Goal: Task Accomplishment & Management: Manage account settings

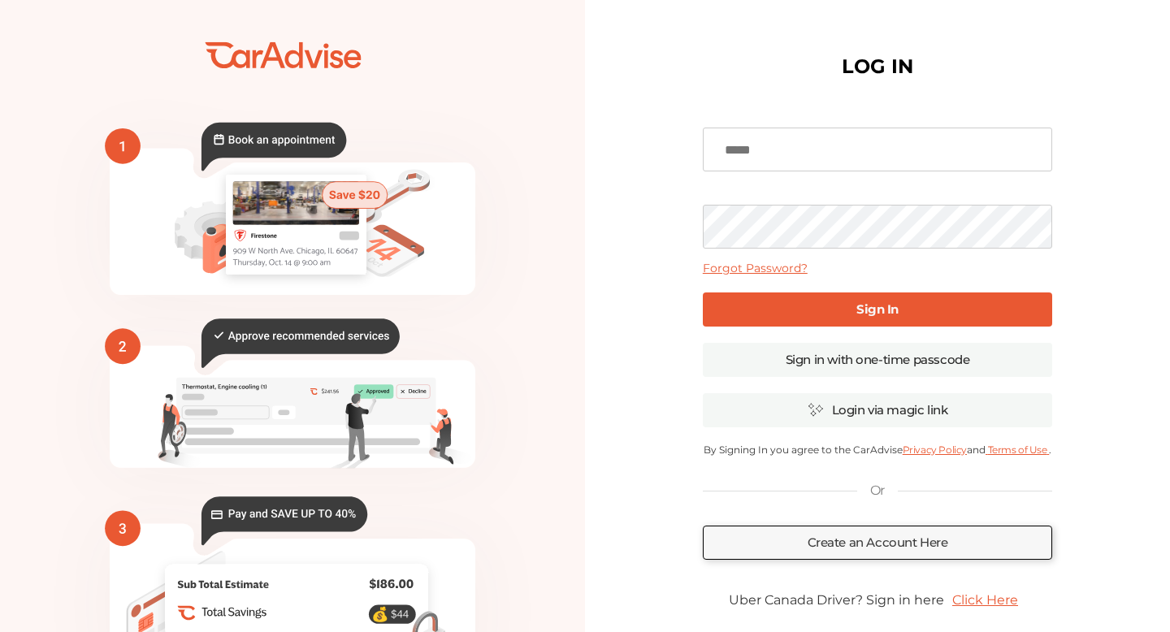
type input "**********"
click at [844, 310] on link "Sign In" at bounding box center [877, 310] width 349 height 34
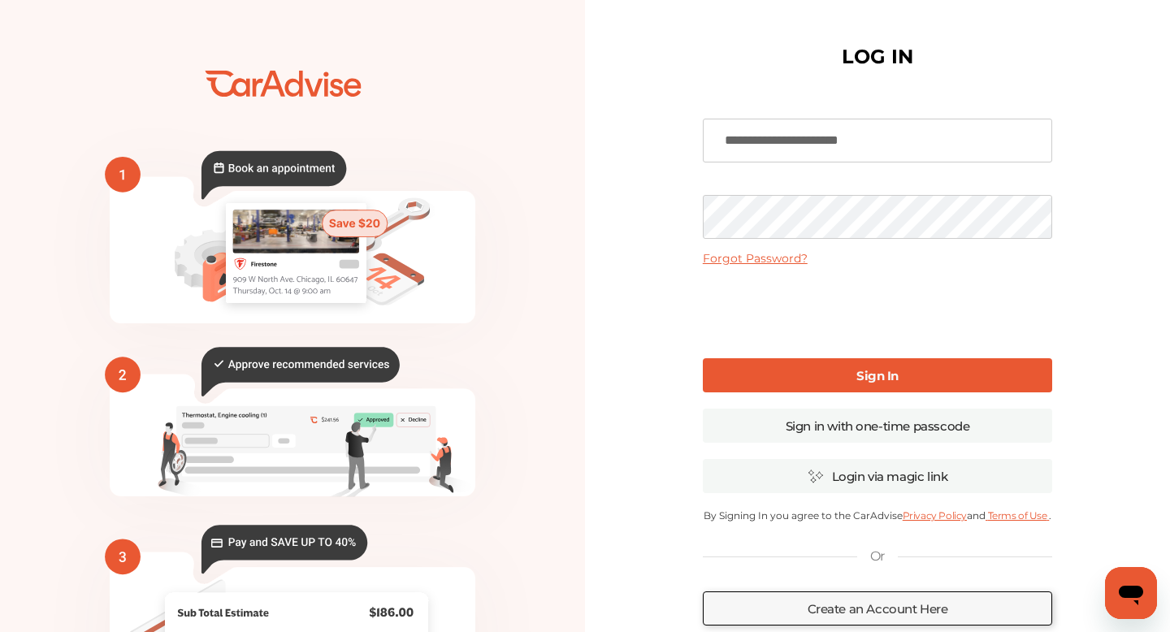
click at [787, 371] on link "Sign In" at bounding box center [877, 375] width 349 height 34
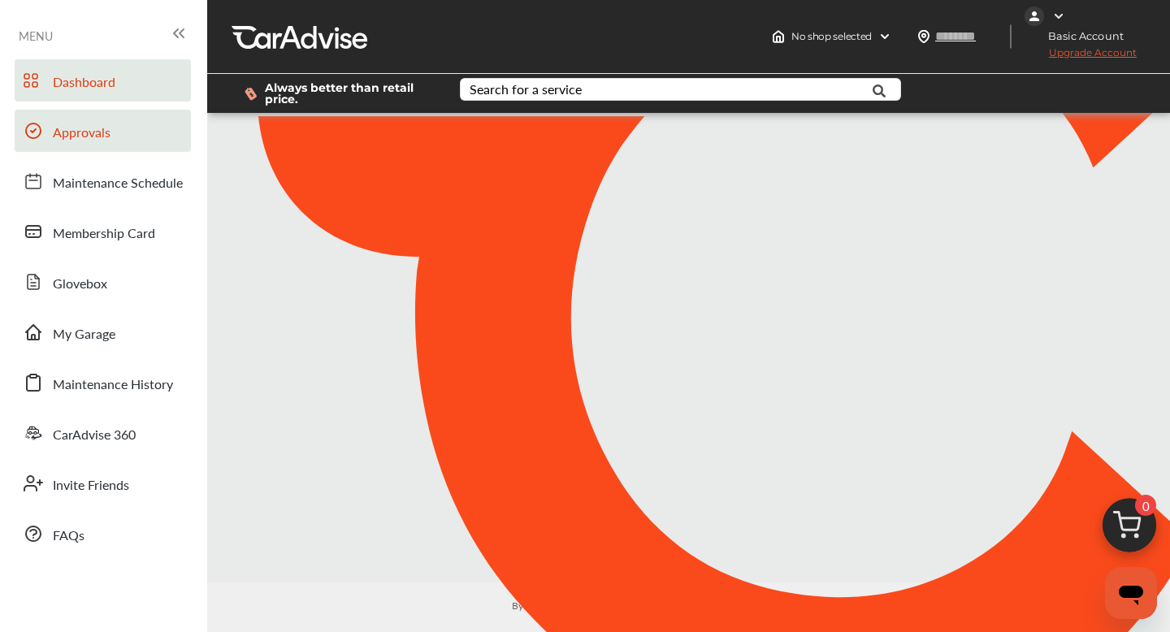
click at [125, 136] on link "Approvals" at bounding box center [103, 131] width 176 height 42
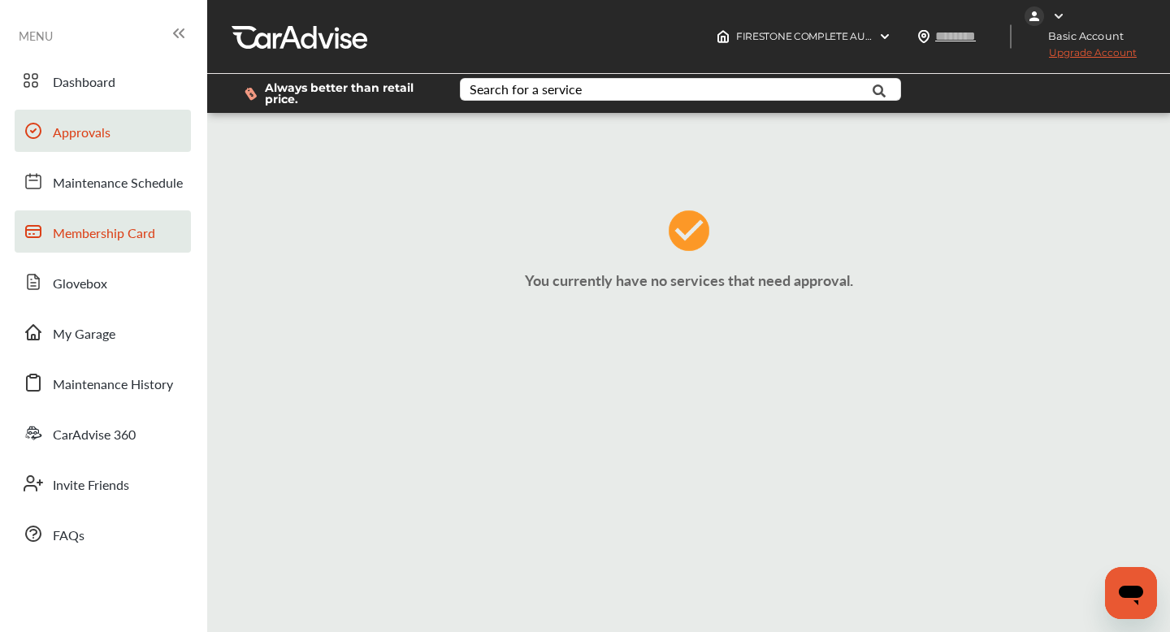
click at [110, 232] on span "Membership Card" at bounding box center [104, 233] width 102 height 21
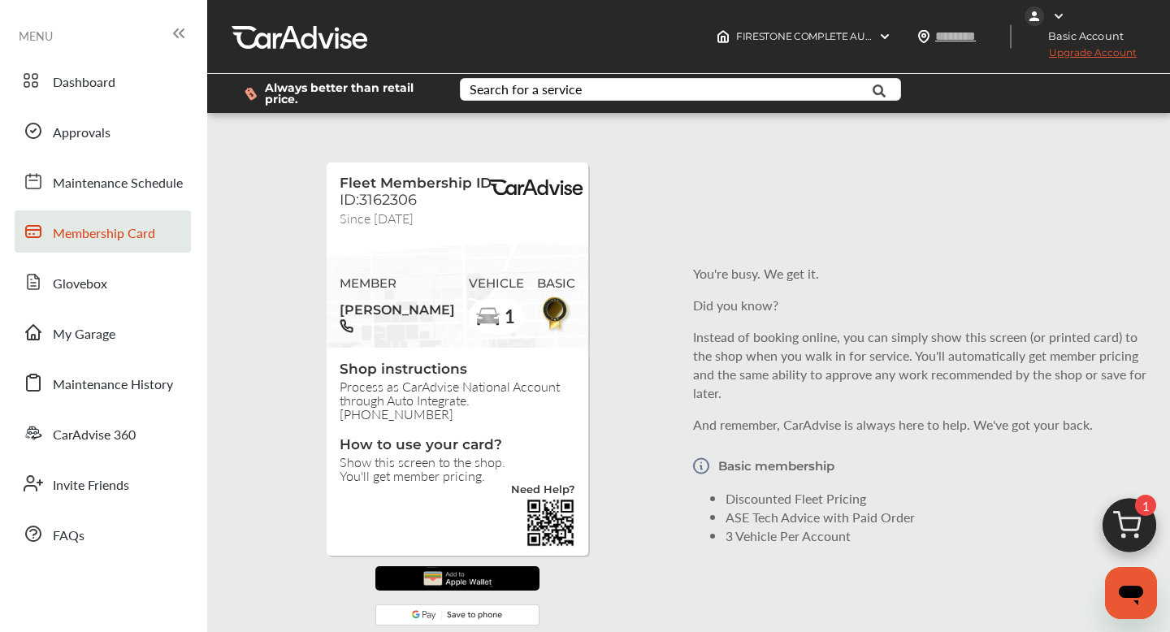
click at [1133, 526] on img at bounding box center [1130, 530] width 78 height 78
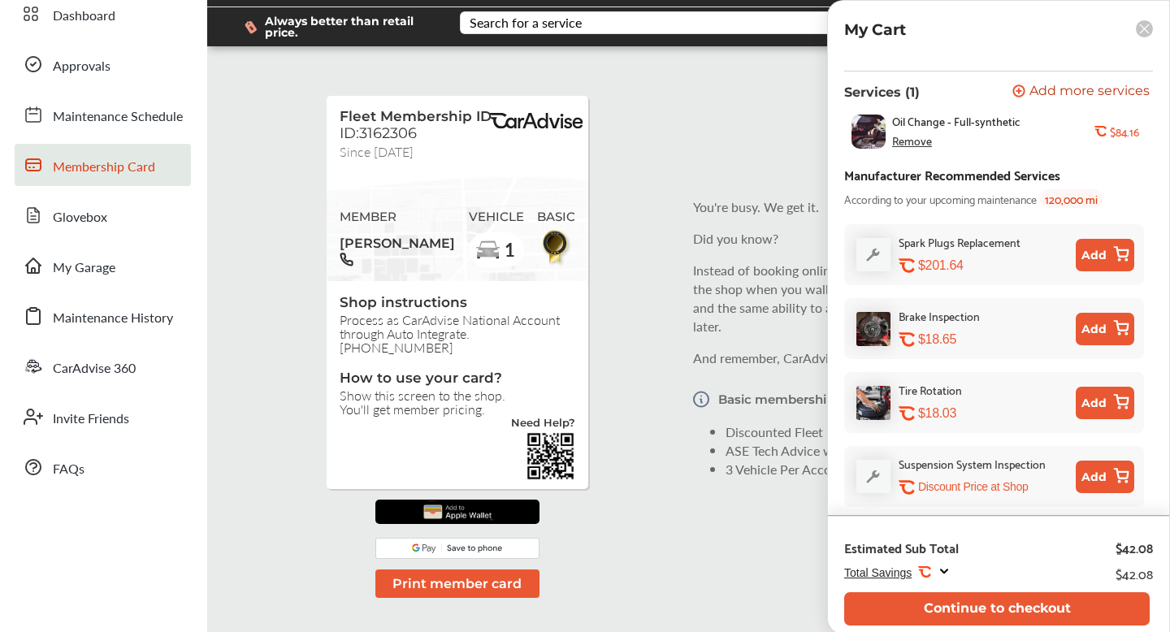
scroll to position [68, 0]
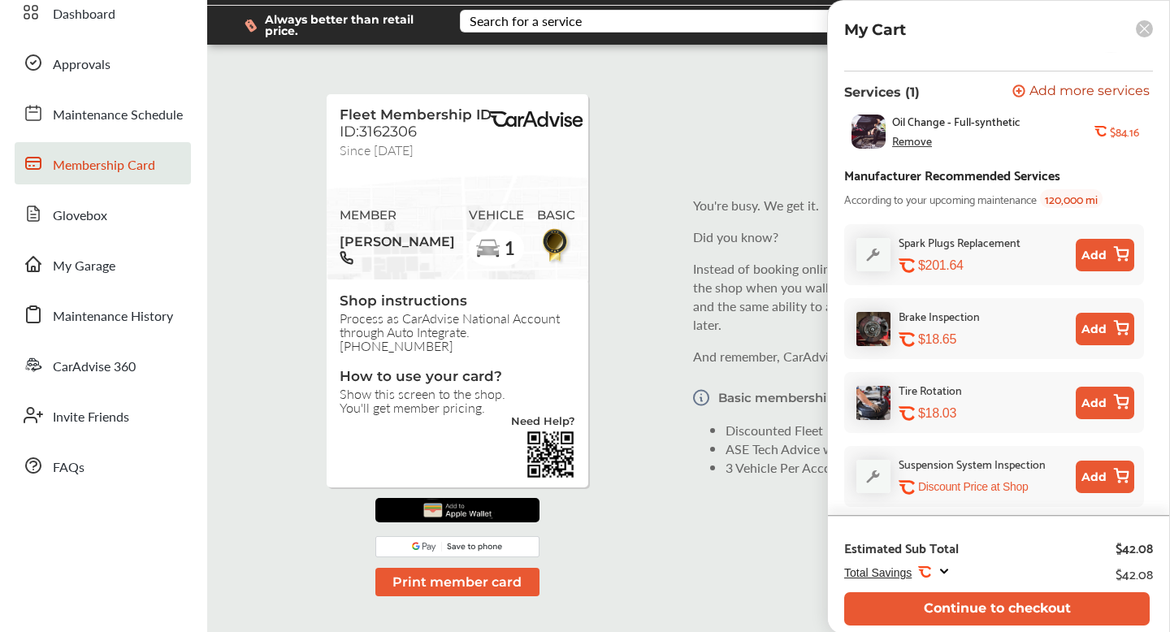
click at [946, 569] on icon at bounding box center [944, 572] width 13 height 14
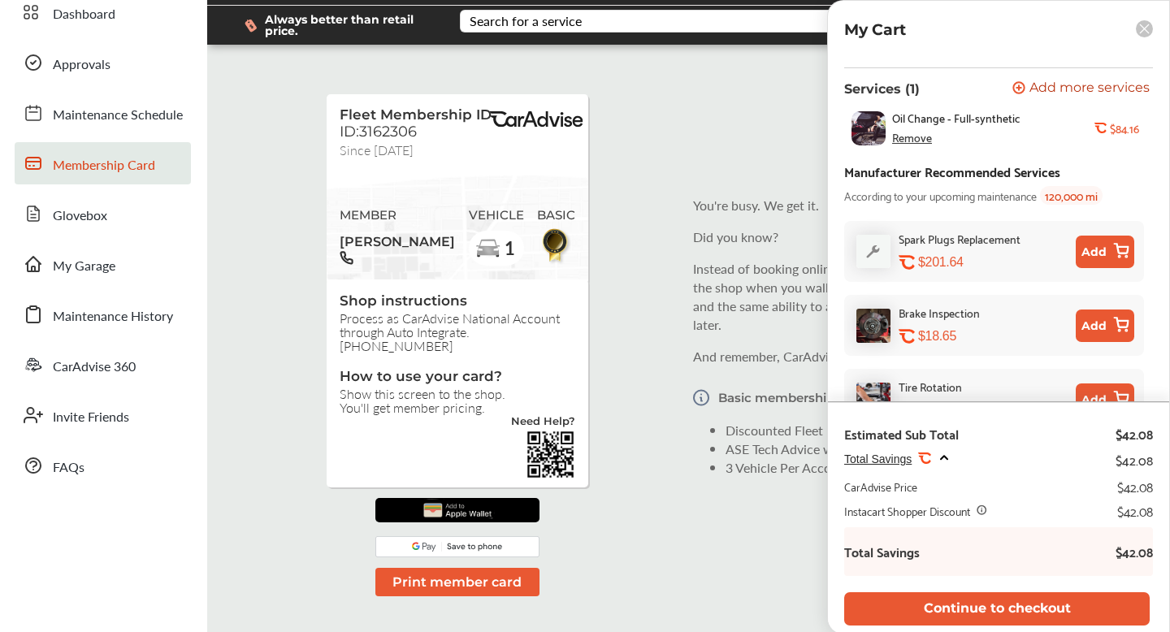
click at [944, 458] on icon at bounding box center [944, 457] width 7 height 3
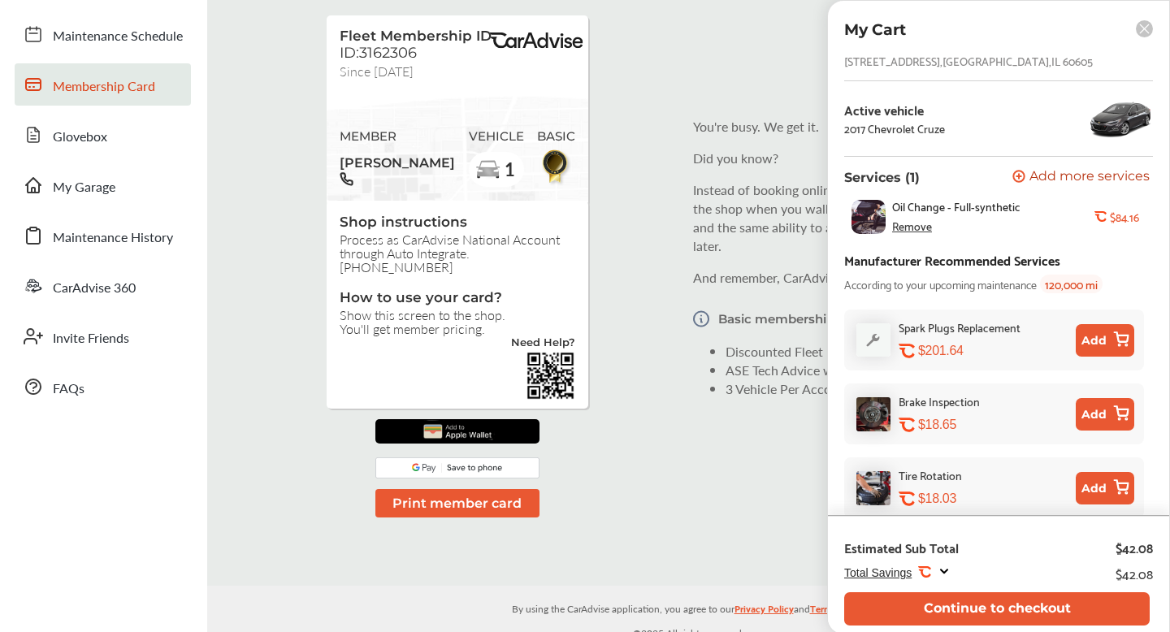
scroll to position [0, 0]
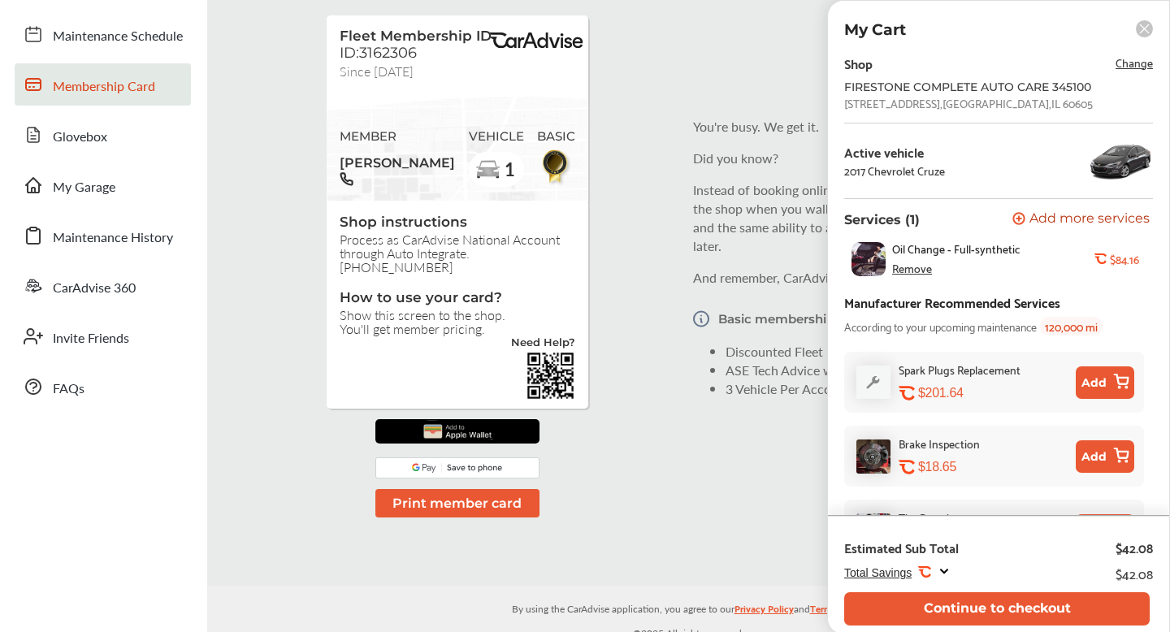
click at [1136, 69] on span "Change" at bounding box center [1134, 62] width 37 height 19
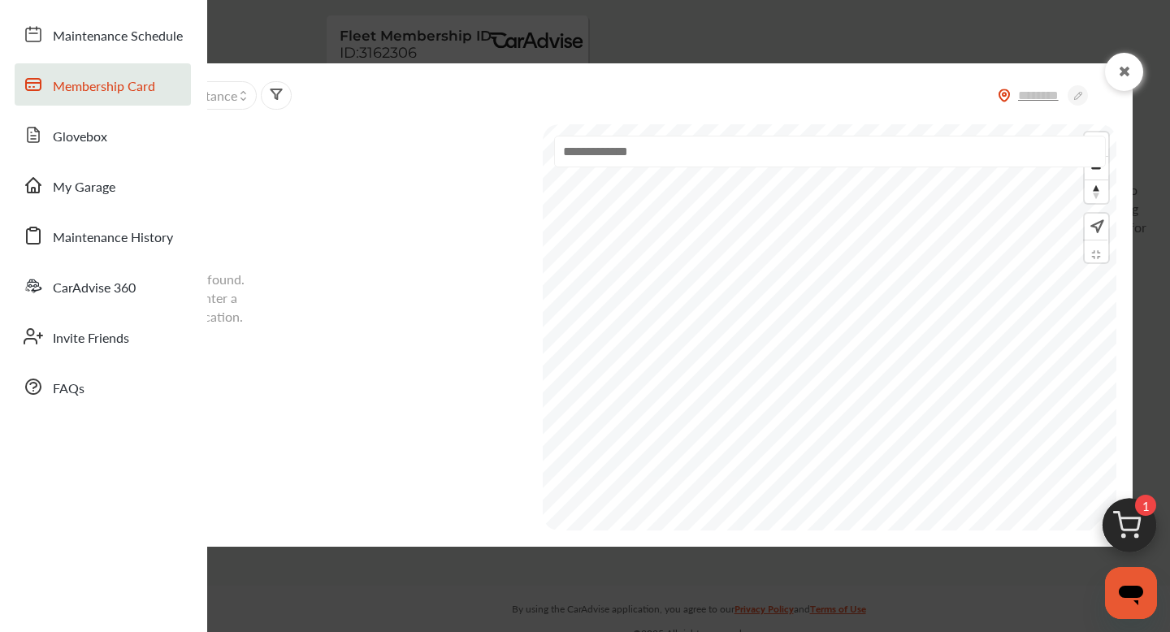
click at [439, 193] on div "No shops found. Please enter a search location." at bounding box center [333, 325] width 401 height 411
click at [367, 220] on div "No shops found. Please enter a search location." at bounding box center [333, 325] width 401 height 411
click at [709, 161] on input "text" at bounding box center [830, 152] width 552 height 32
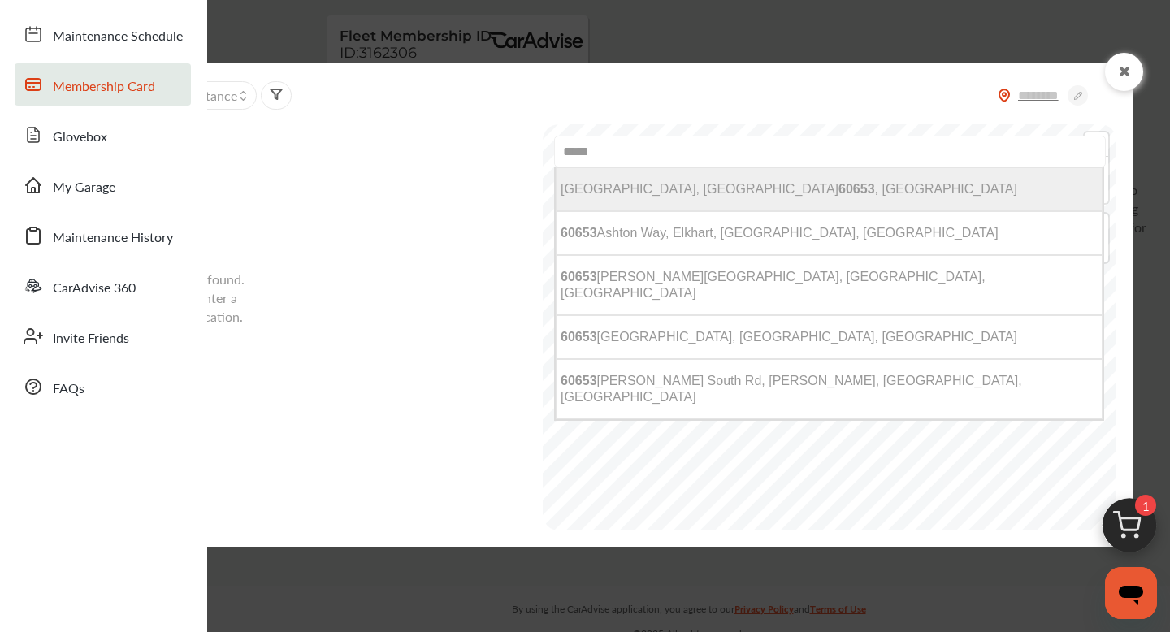
click at [748, 189] on li "Chicago, IL 60653 , USA" at bounding box center [829, 189] width 547 height 44
type input "**********"
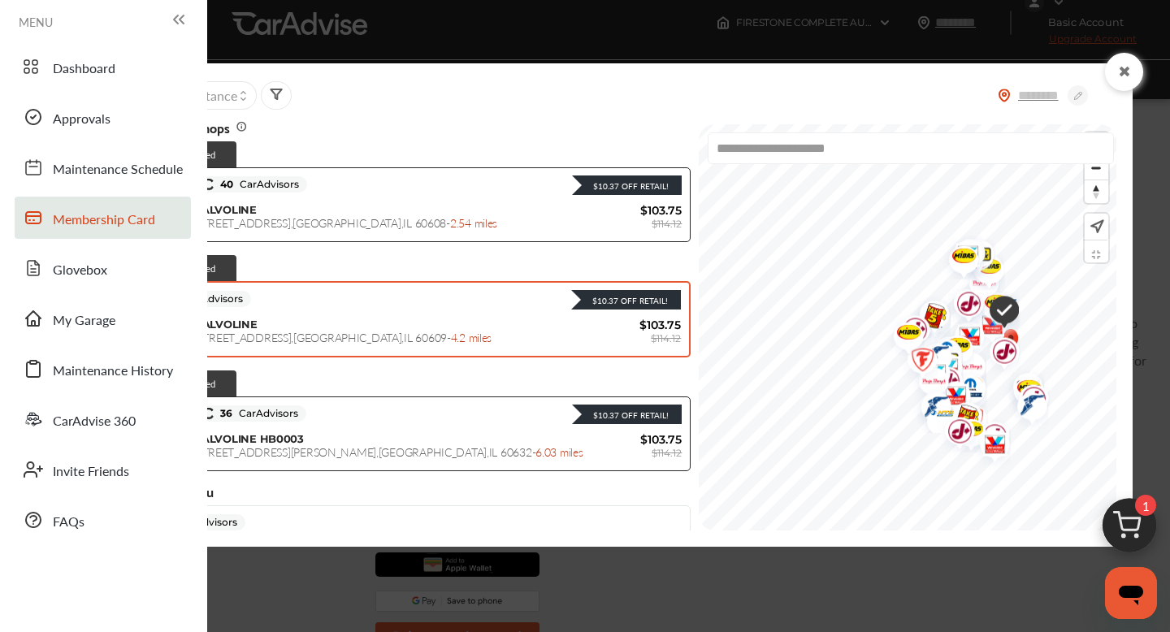
scroll to position [4, 0]
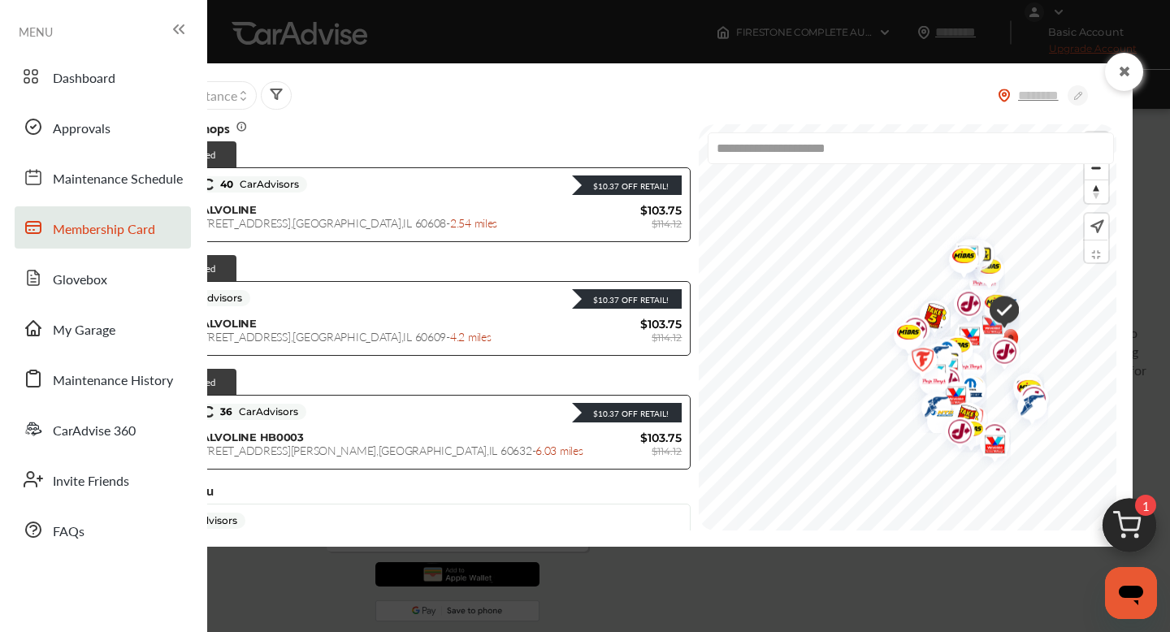
click at [179, 32] on icon at bounding box center [179, 30] width 20 height 20
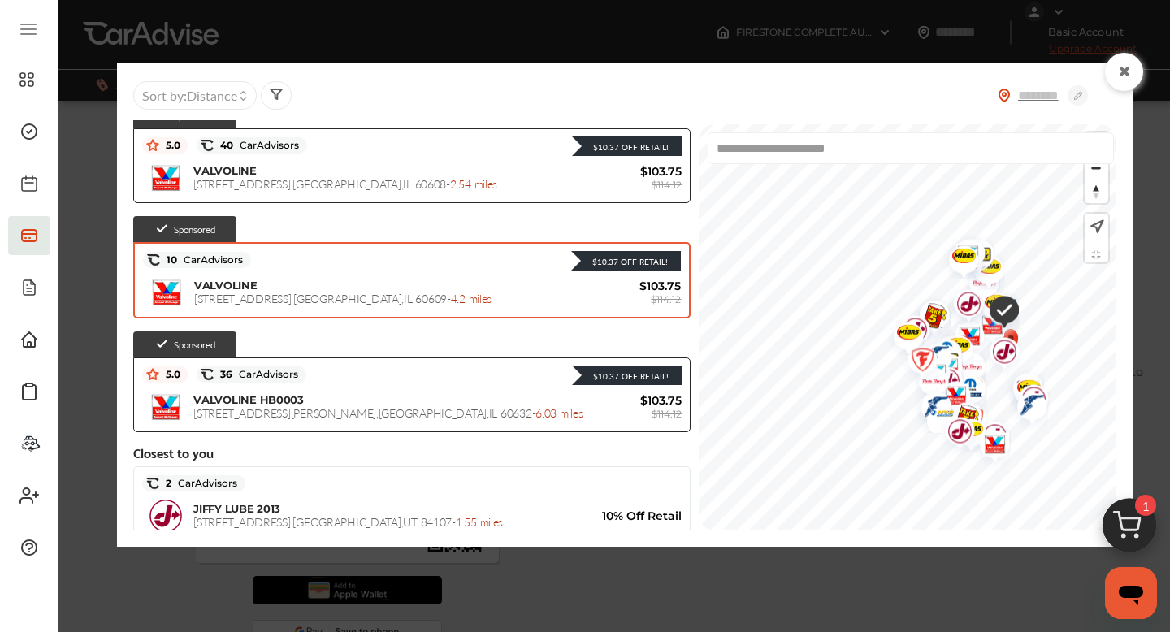
scroll to position [0, 0]
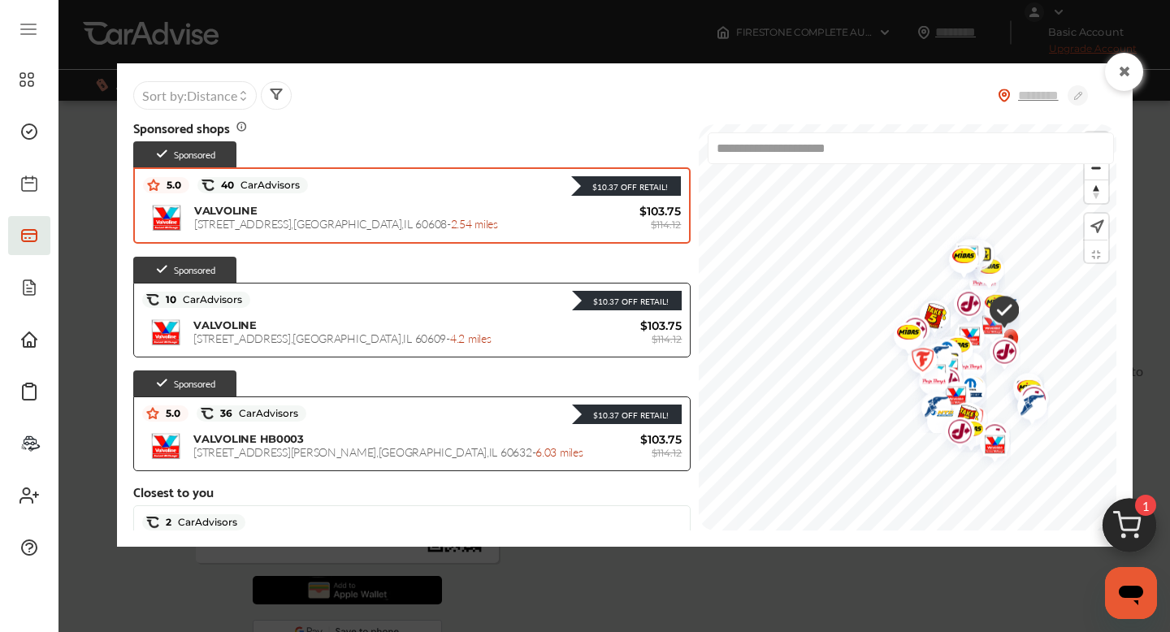
click at [410, 191] on div "$10.37 Off Retail!" at bounding box center [494, 185] width 373 height 21
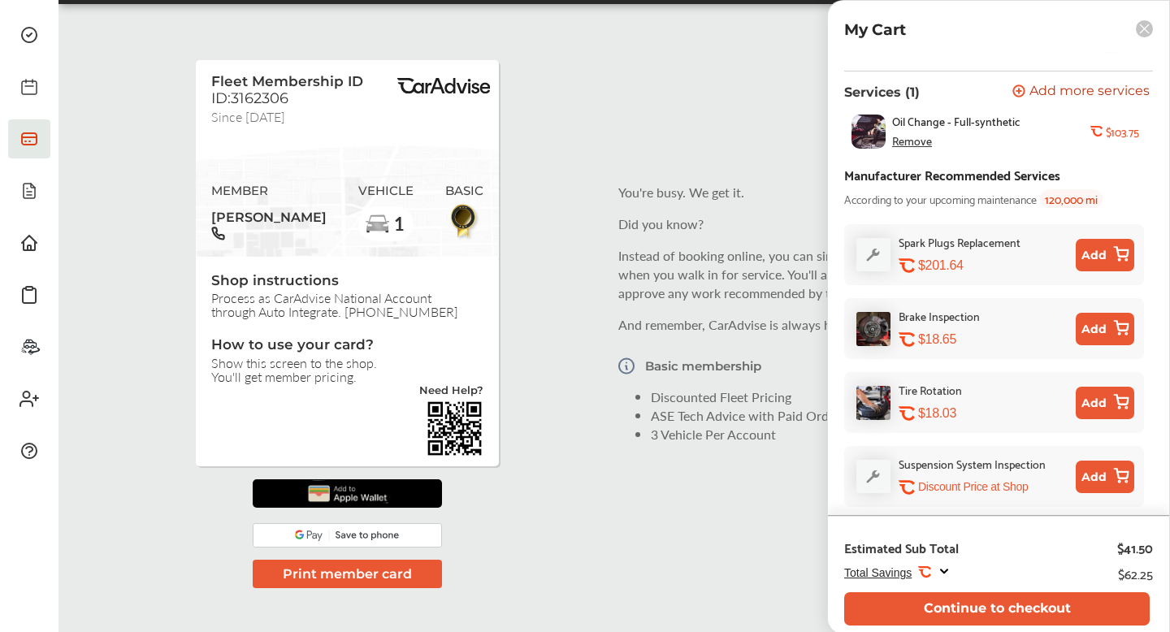
scroll to position [109, 0]
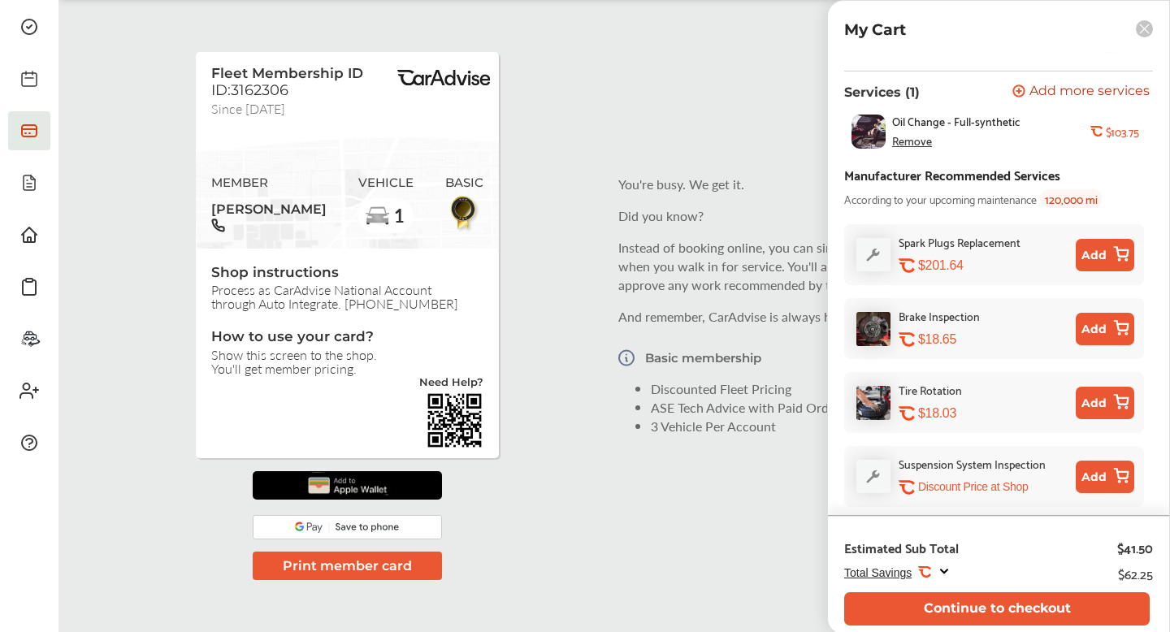
click at [945, 570] on icon at bounding box center [944, 572] width 13 height 14
